Goal: Task Accomplishment & Management: Use online tool/utility

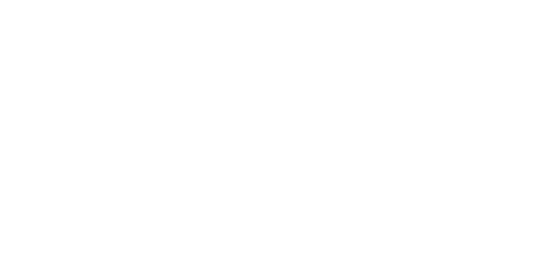
select select "Song"
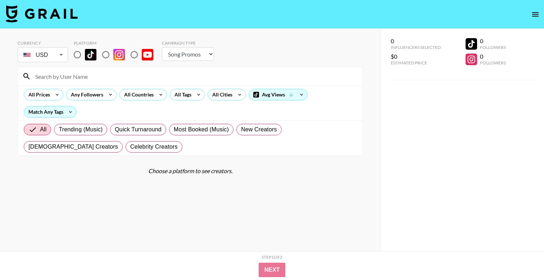
click at [78, 56] on input "radio" at bounding box center [77, 54] width 15 height 15
radio input "true"
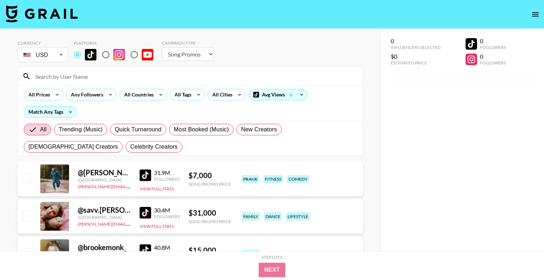
click at [225, 103] on div "All Prices Any Followers All Countries All Tags All Cities Avg Views Match Any …" at bounding box center [190, 103] width 344 height 35
click at [223, 96] on div "All Cities" at bounding box center [221, 94] width 26 height 11
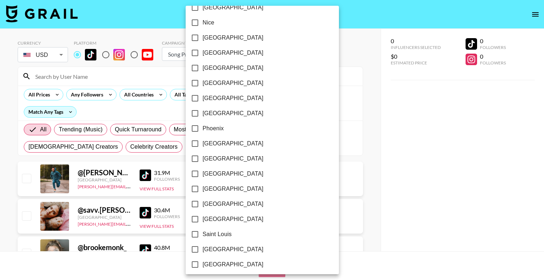
scroll to position [836, 0]
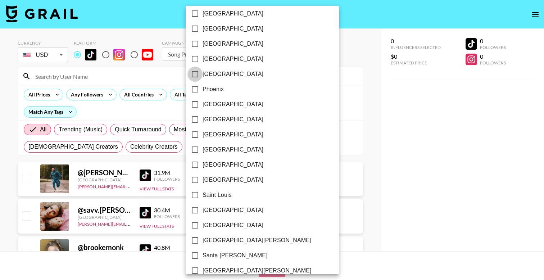
click at [196, 72] on input "[GEOGRAPHIC_DATA]" at bounding box center [194, 74] width 15 height 15
checkbox input "true"
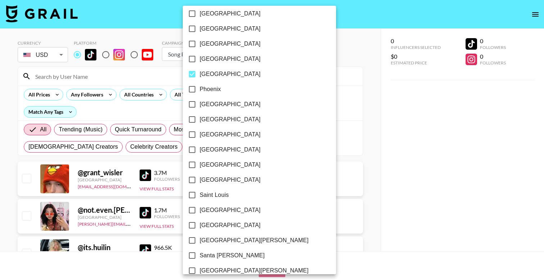
click at [316, 42] on div at bounding box center [272, 140] width 544 height 280
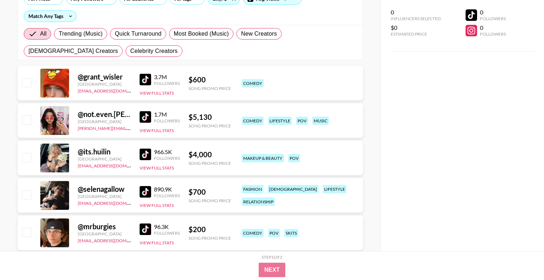
scroll to position [106, 0]
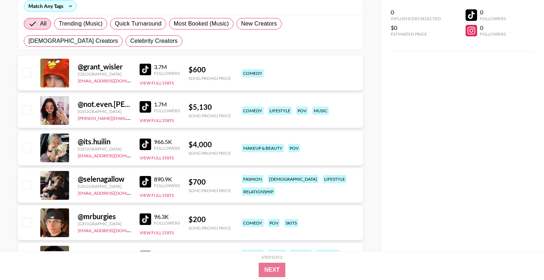
click at [146, 66] on img at bounding box center [145, 70] width 12 height 12
click at [149, 111] on img at bounding box center [145, 107] width 12 height 12
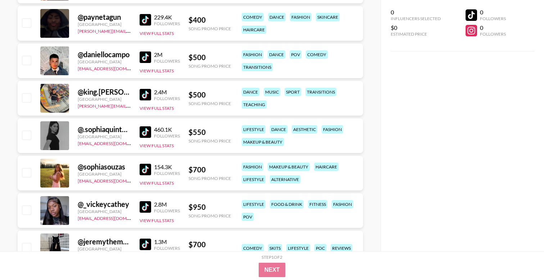
scroll to position [344, 0]
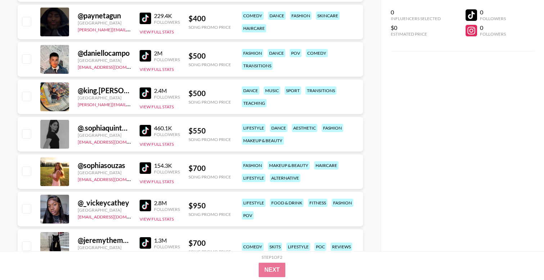
click at [142, 130] on img at bounding box center [145, 131] width 12 height 12
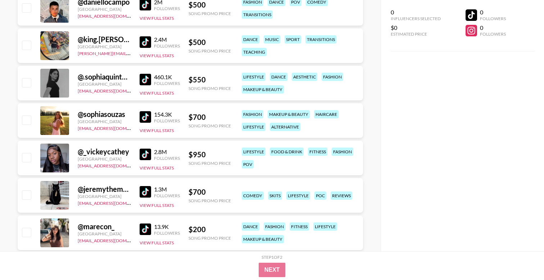
scroll to position [397, 0]
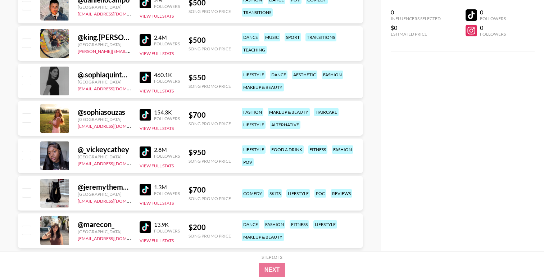
click at [148, 117] on img at bounding box center [145, 115] width 12 height 12
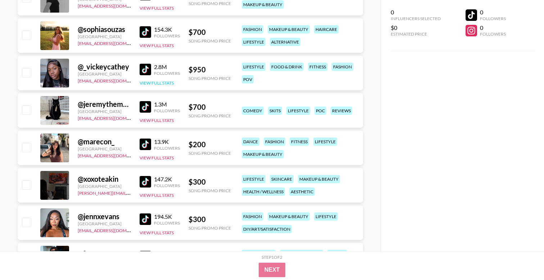
scroll to position [482, 0]
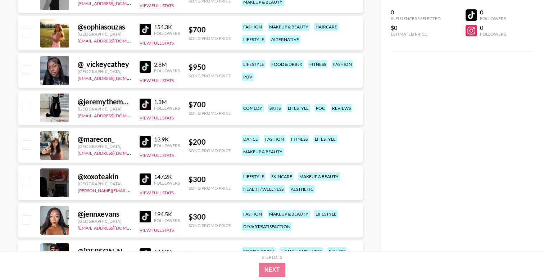
click at [146, 103] on img at bounding box center [145, 104] width 12 height 12
click at [147, 139] on img at bounding box center [145, 142] width 12 height 12
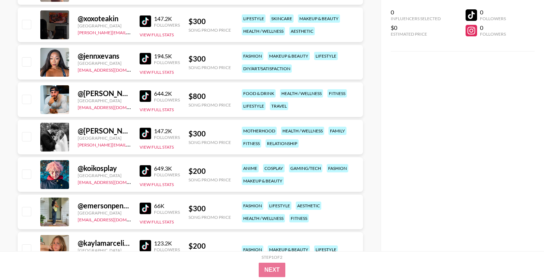
scroll to position [642, 0]
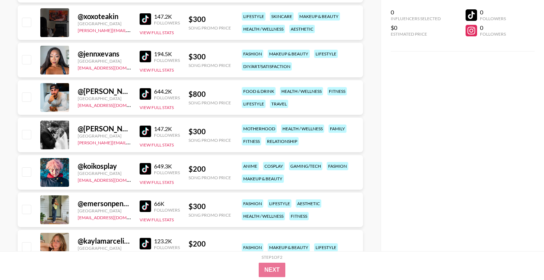
click at [148, 95] on img at bounding box center [145, 94] width 12 height 12
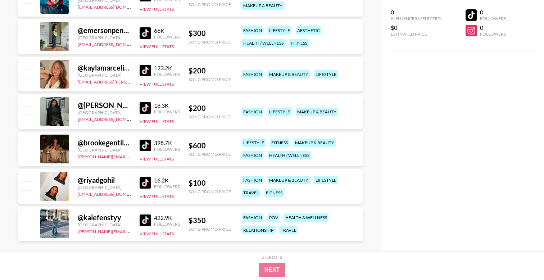
scroll to position [825, 0]
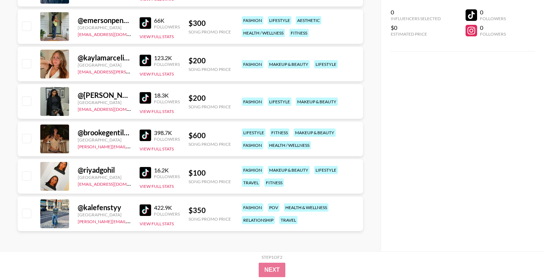
click at [147, 136] on img at bounding box center [145, 135] width 12 height 12
click at [144, 205] on img at bounding box center [145, 210] width 12 height 12
